Goal: Unclear

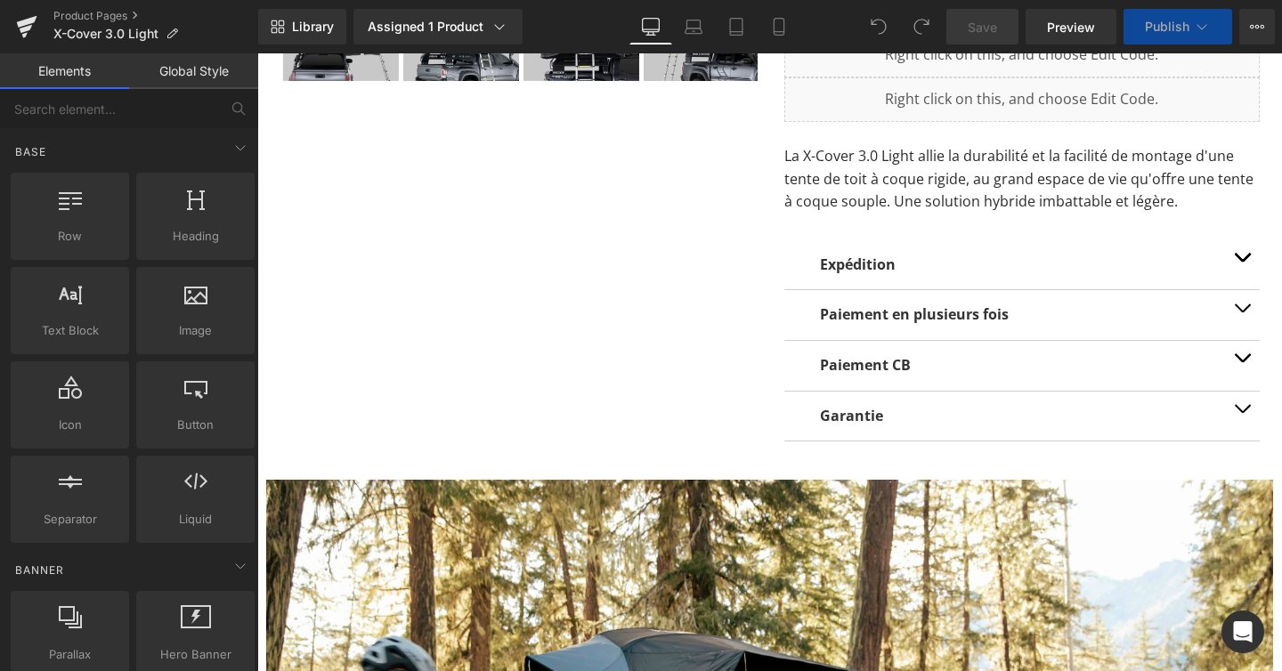
scroll to position [11410, 1025]
click at [1242, 262] on span "button" at bounding box center [1242, 262] width 0 height 0
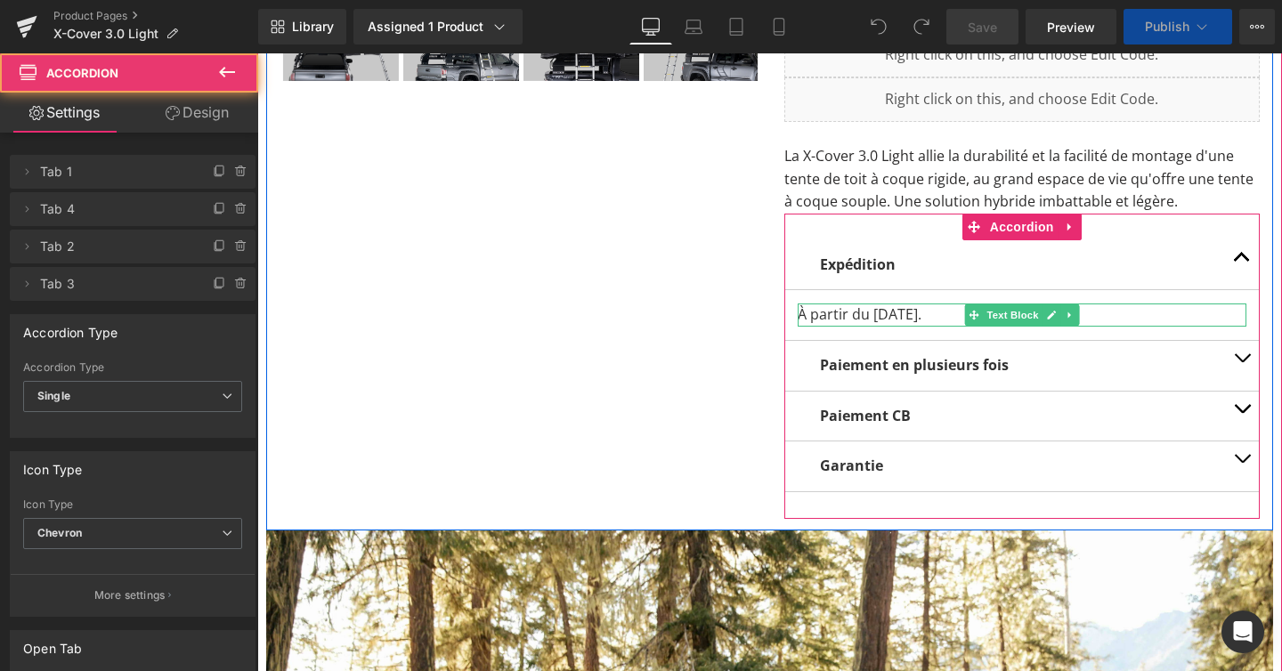
scroll to position [11584, 1025]
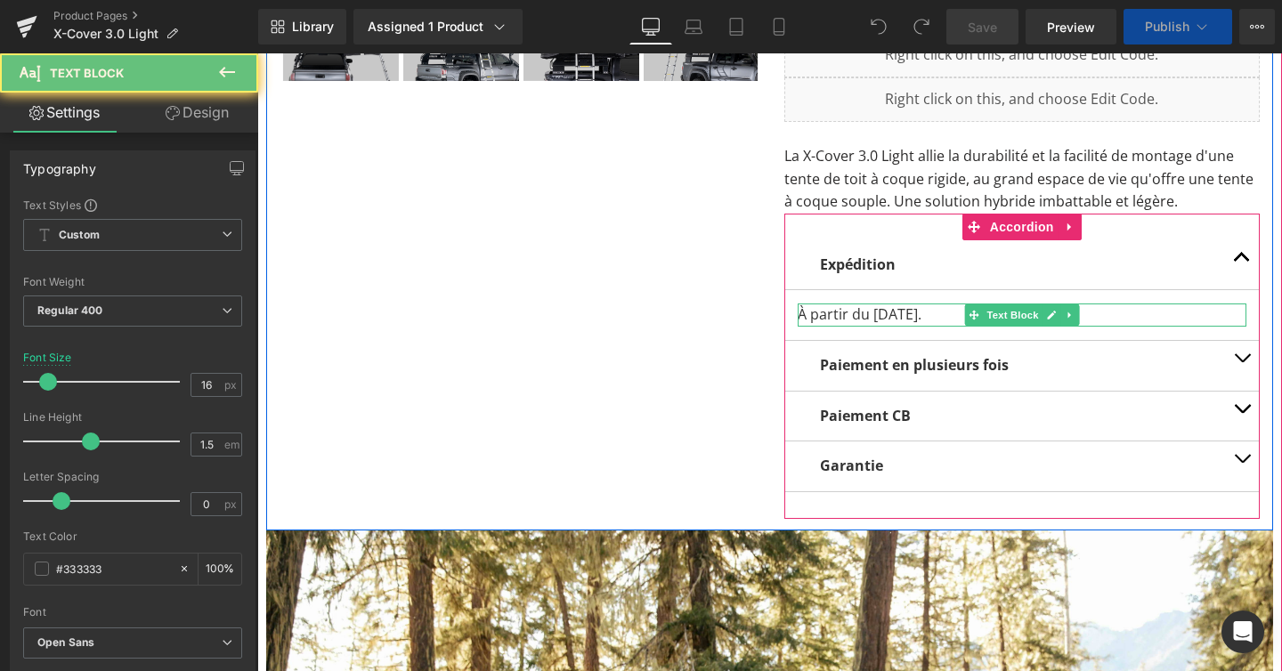
click at [955, 320] on p "À partir du [DATE]." at bounding box center [1023, 315] width 450 height 23
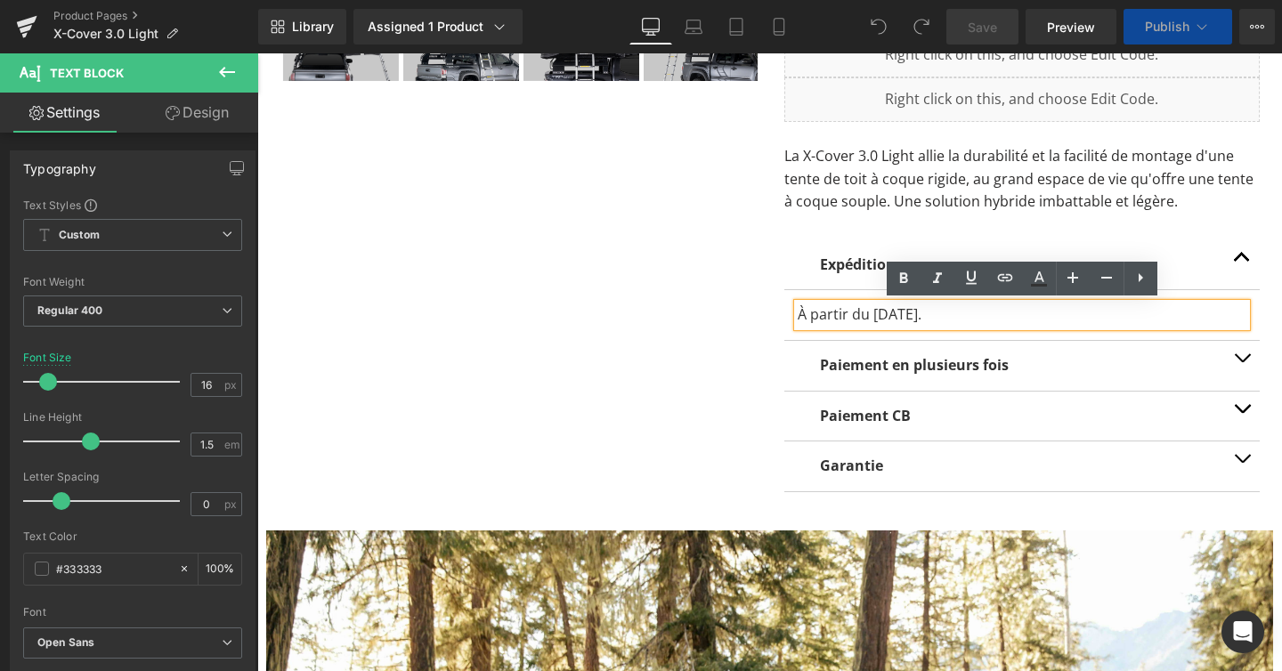
scroll to position [11684, 1025]
click at [952, 319] on p "À partir du [DATE]." at bounding box center [1023, 315] width 450 height 23
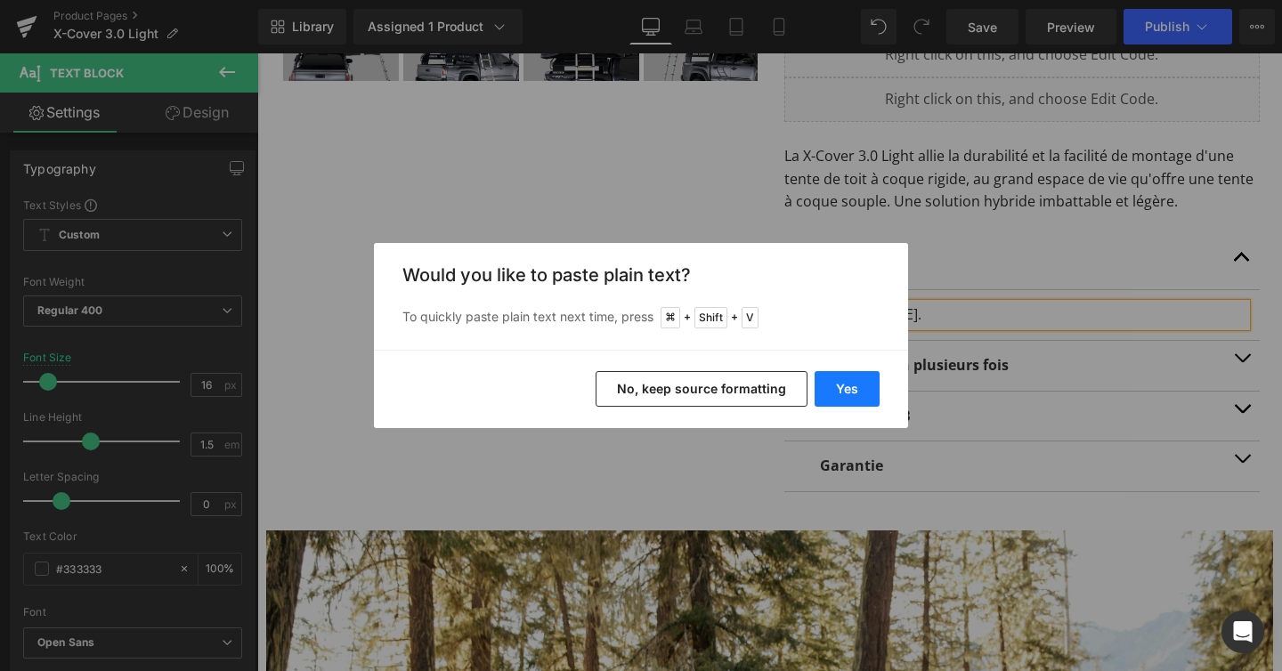
click at [847, 379] on button "Yes" at bounding box center [847, 389] width 65 height 36
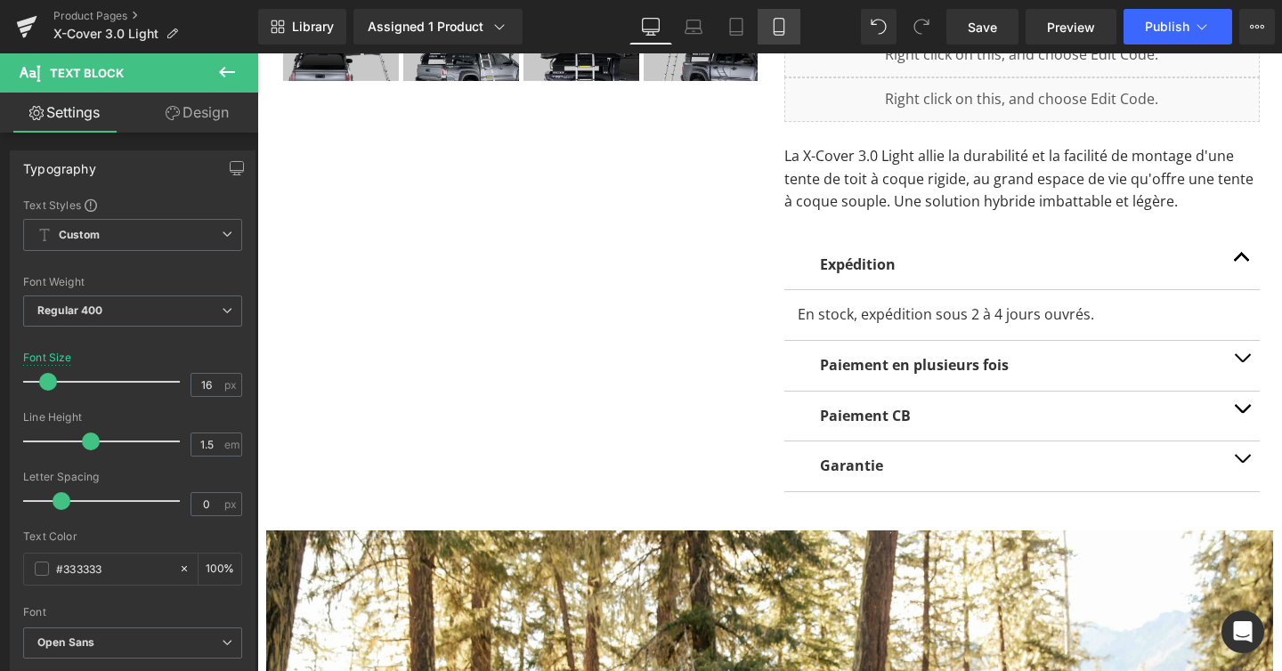
click at [787, 22] on icon at bounding box center [779, 27] width 18 height 18
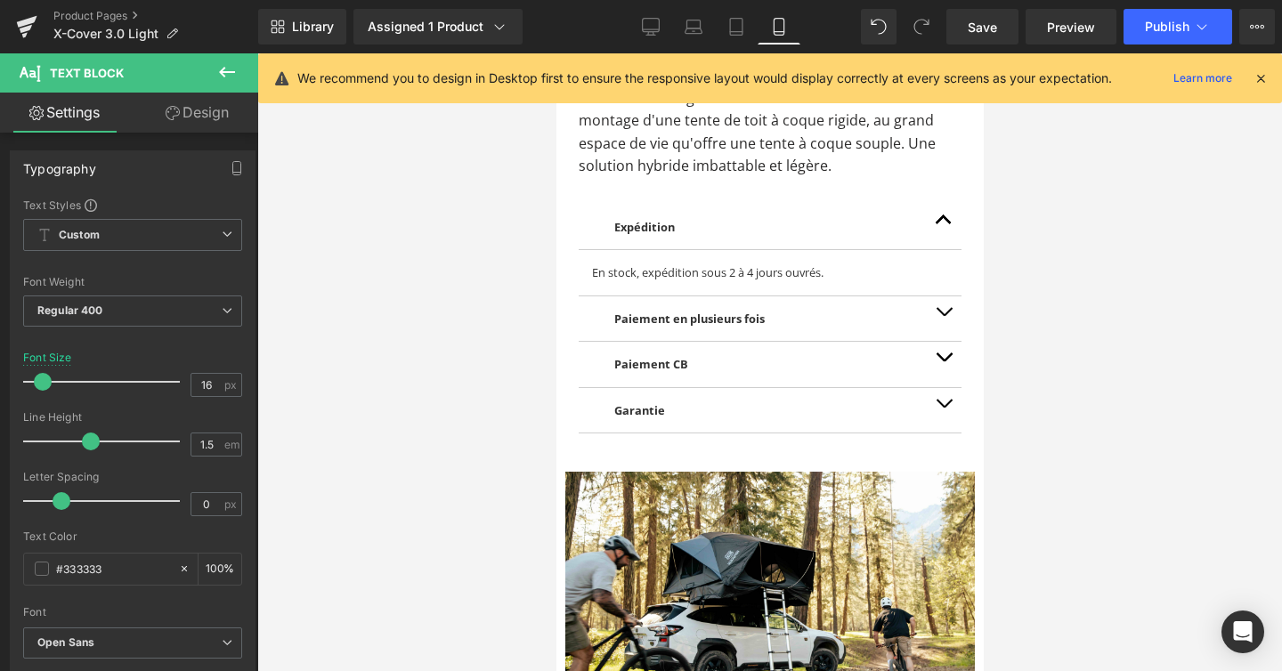
scroll to position [15104, 427]
click at [1211, 12] on button "Publish" at bounding box center [1177, 27] width 109 height 36
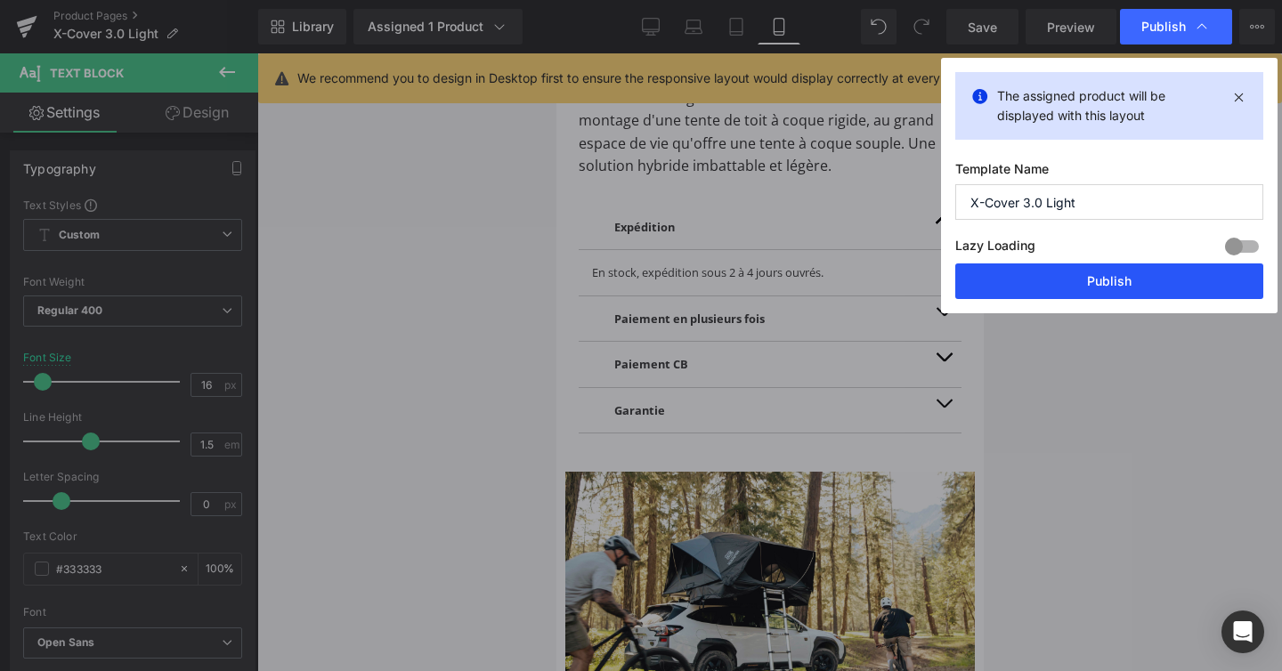
click at [1105, 277] on button "Publish" at bounding box center [1109, 281] width 308 height 36
